Goal: Information Seeking & Learning: Learn about a topic

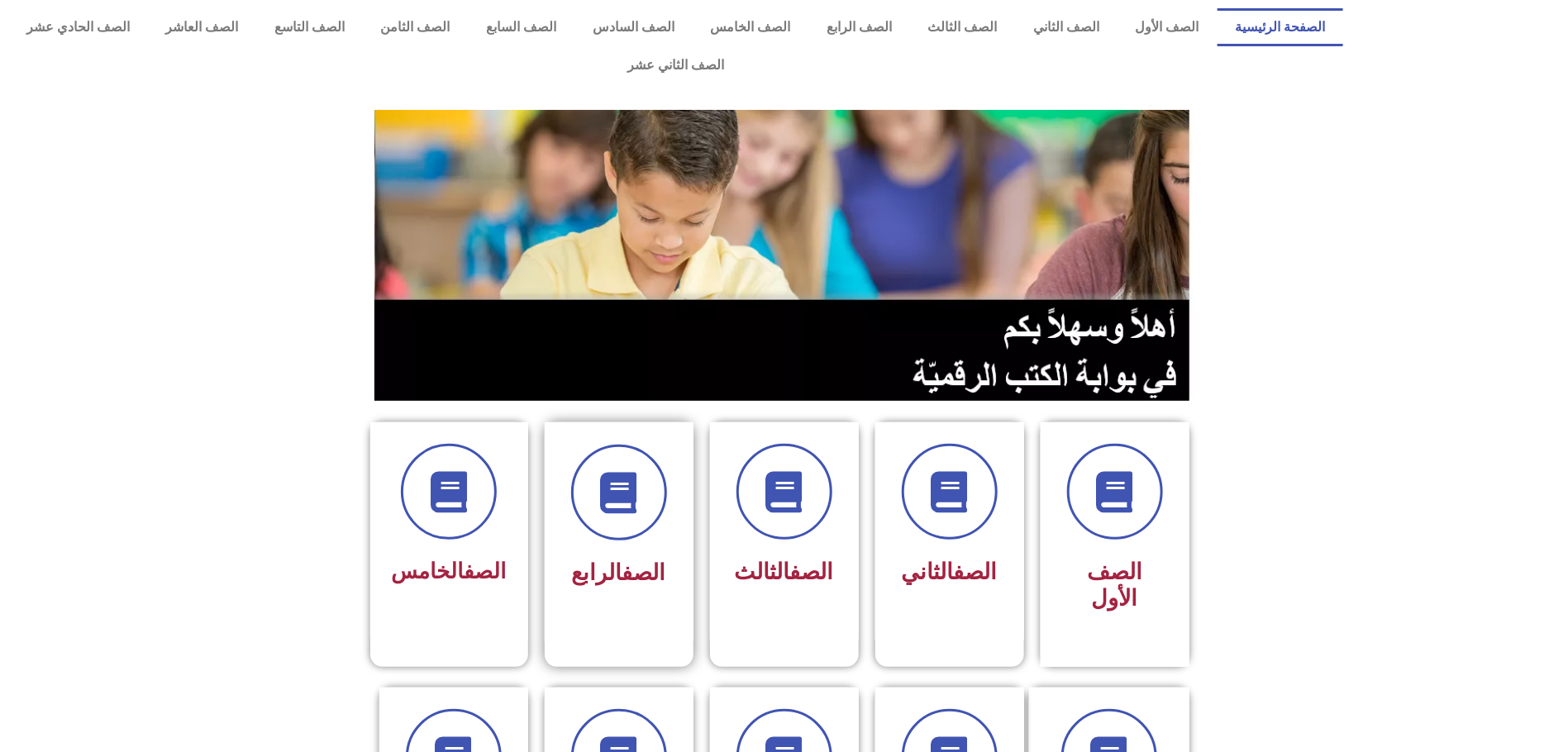
click at [620, 553] on div "الصف الرابع" at bounding box center [619, 573] width 104 height 41
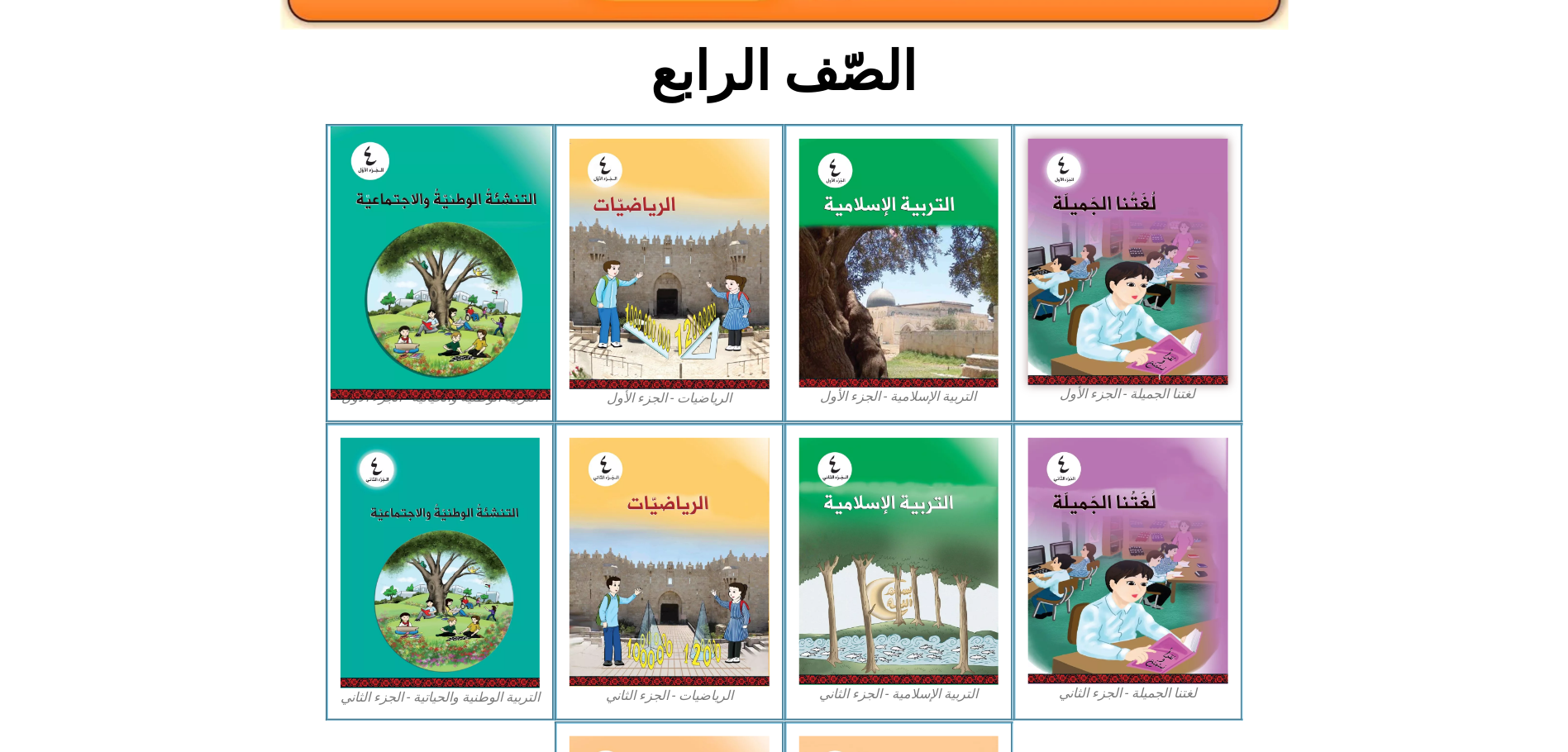
scroll to position [372, 0]
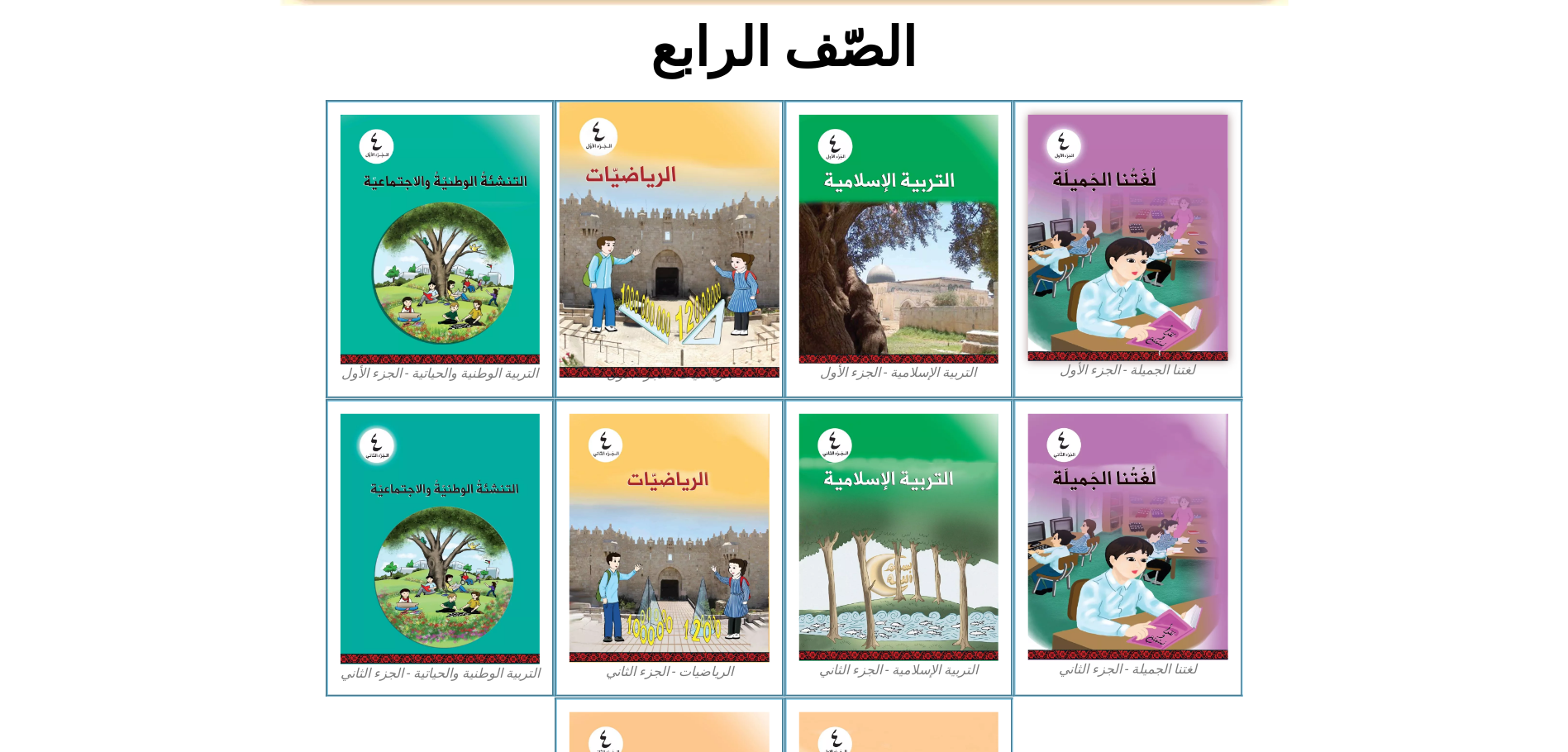
click at [650, 275] on img at bounding box center [669, 239] width 220 height 275
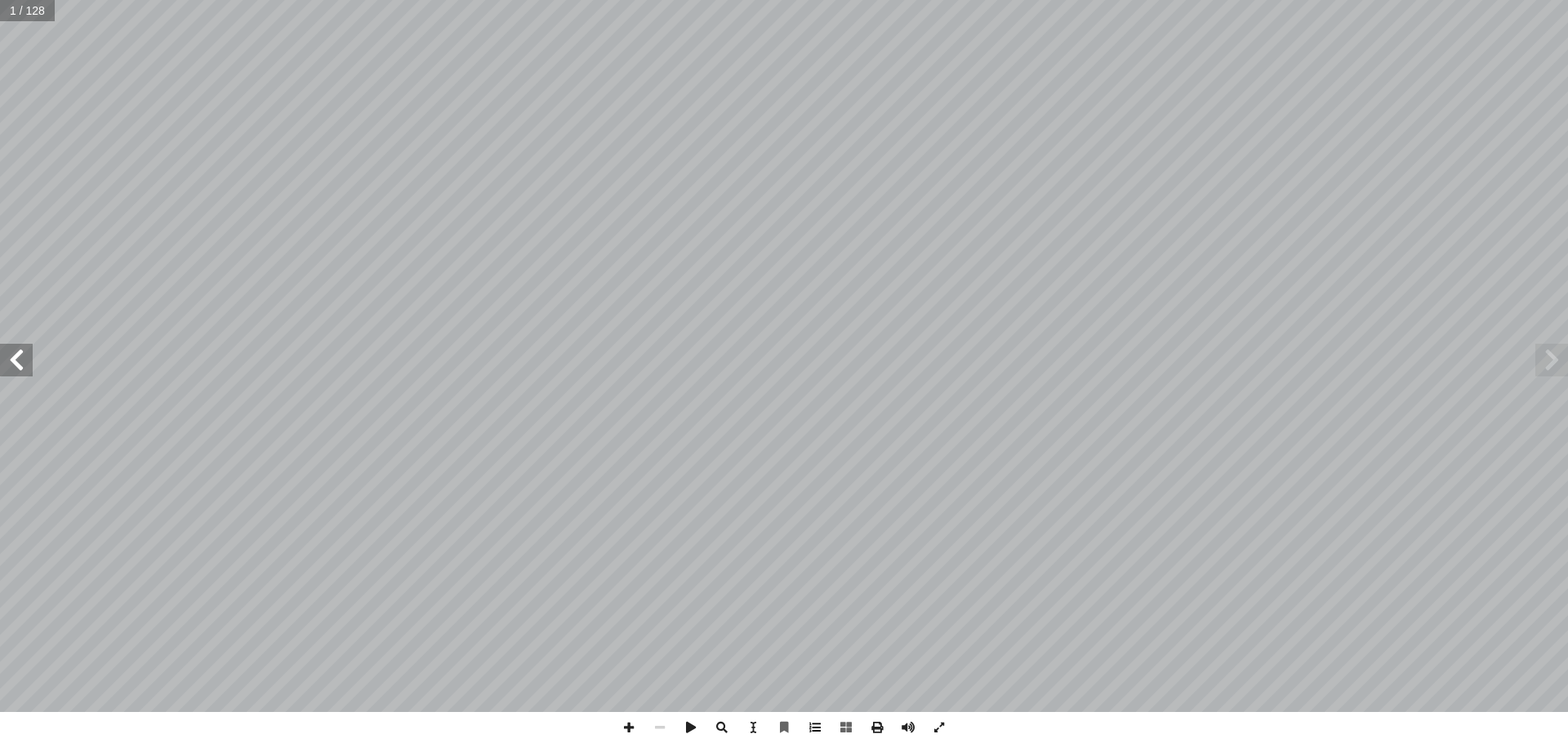
click at [811, 731] on span at bounding box center [815, 728] width 31 height 31
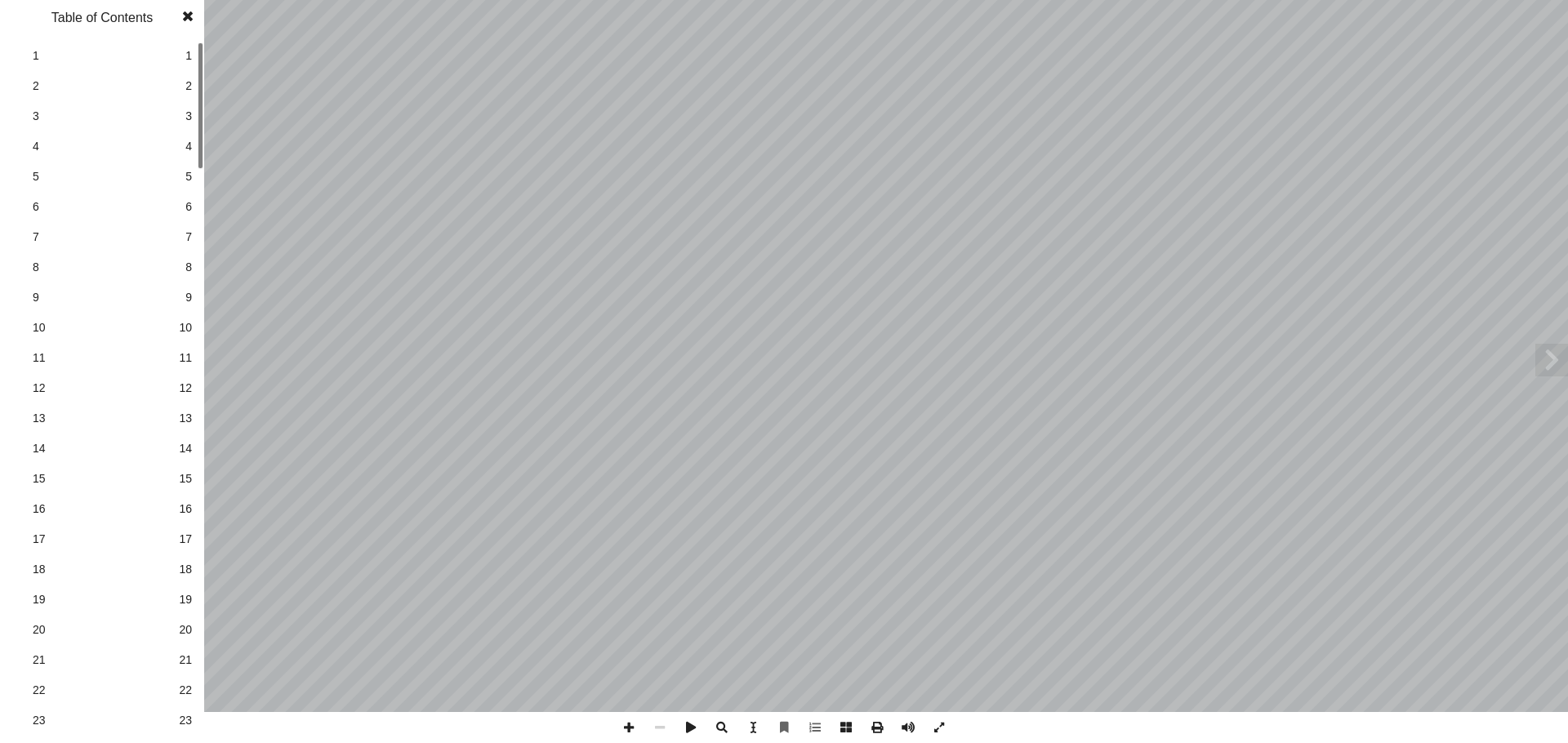
click at [187, 718] on span "23" at bounding box center [186, 720] width 13 height 17
click at [187, 566] on span "30" at bounding box center [186, 565] width 13 height 17
click at [189, 15] on span at bounding box center [187, 16] width 29 height 33
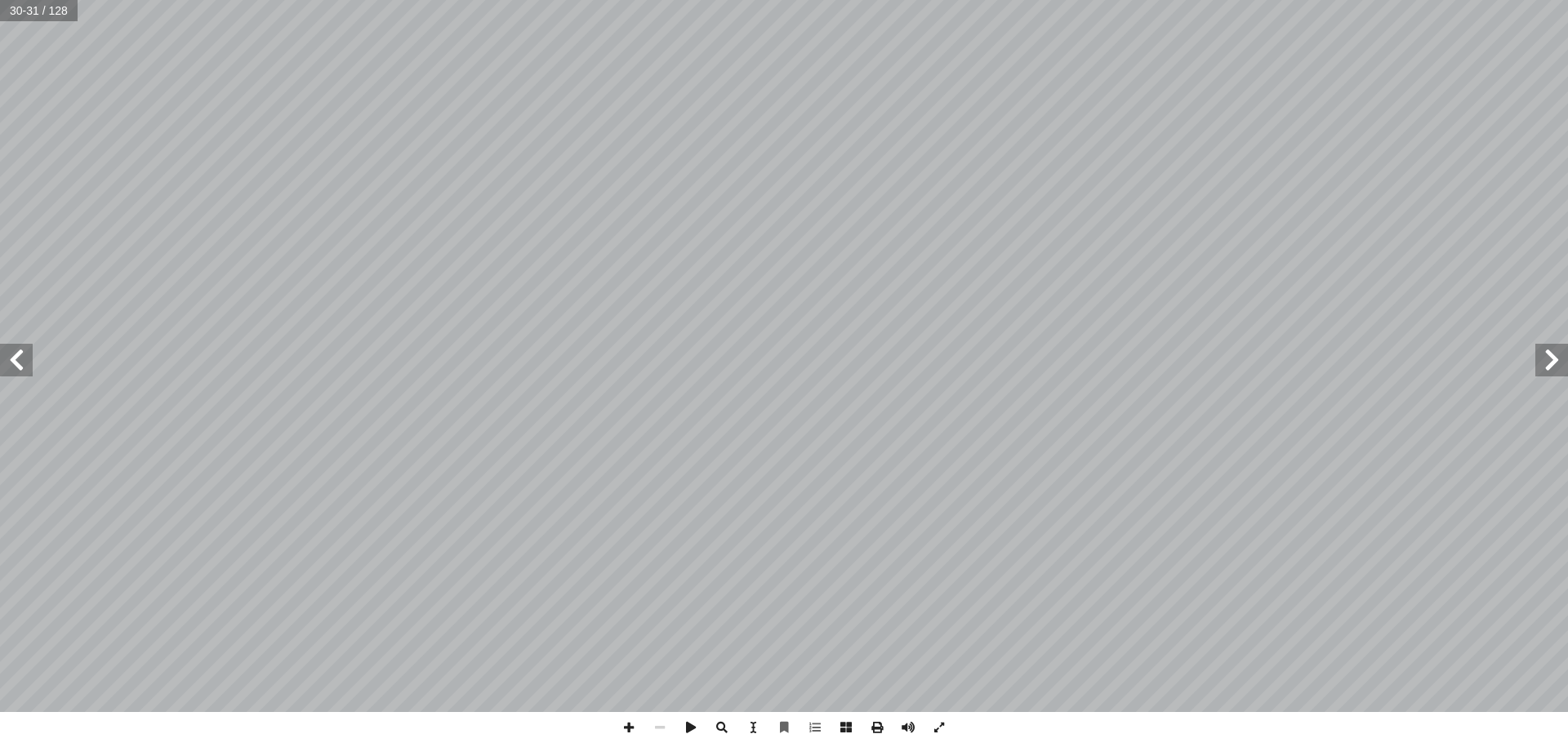
click at [17, 353] on span at bounding box center [16, 360] width 33 height 33
click at [632, 731] on span at bounding box center [628, 728] width 31 height 31
click at [630, 732] on span at bounding box center [628, 728] width 31 height 31
